Goal: Task Accomplishment & Management: Manage account settings

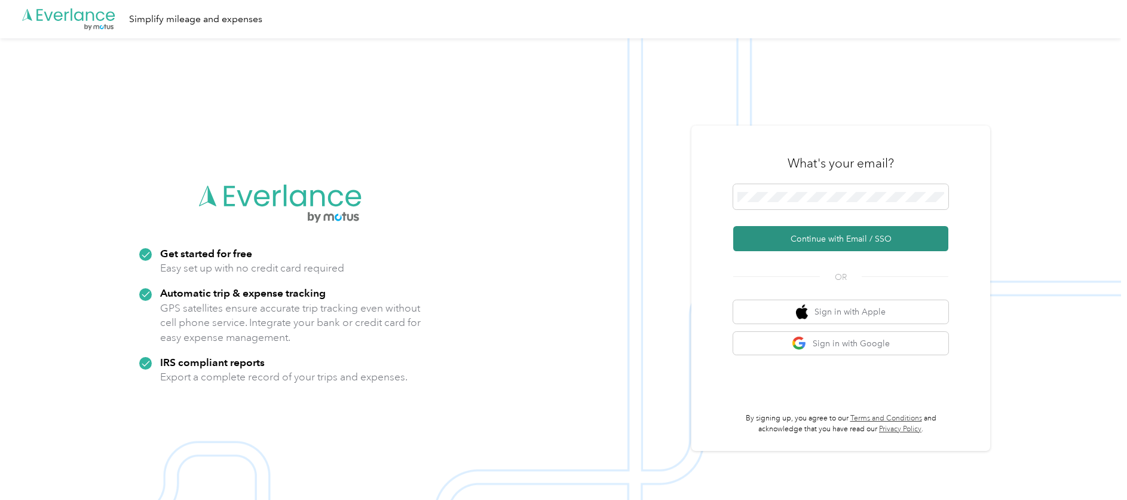
click at [798, 233] on button "Continue with Email / SSO" at bounding box center [840, 238] width 215 height 25
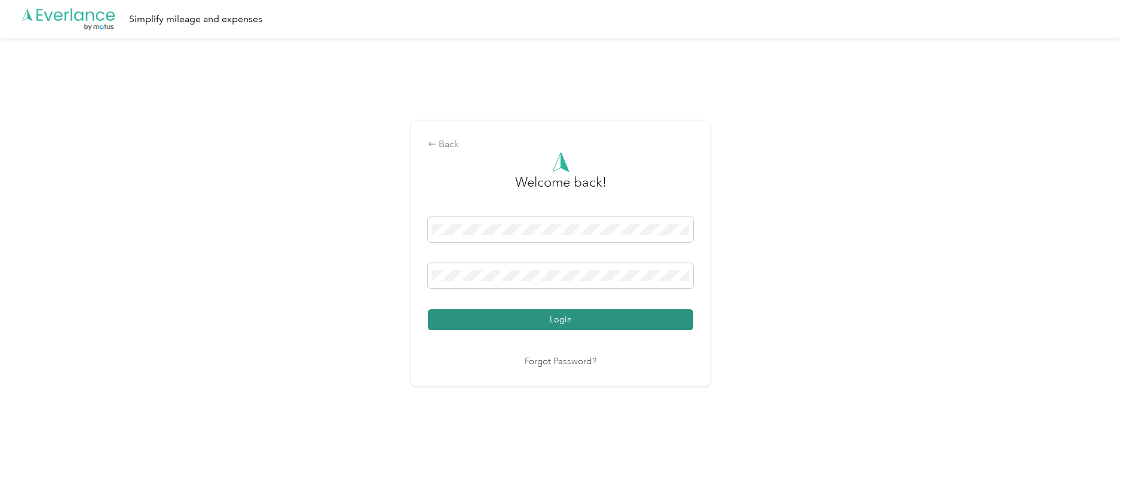
click at [647, 320] on button "Login" at bounding box center [560, 319] width 265 height 21
